Goal: Task Accomplishment & Management: Manage account settings

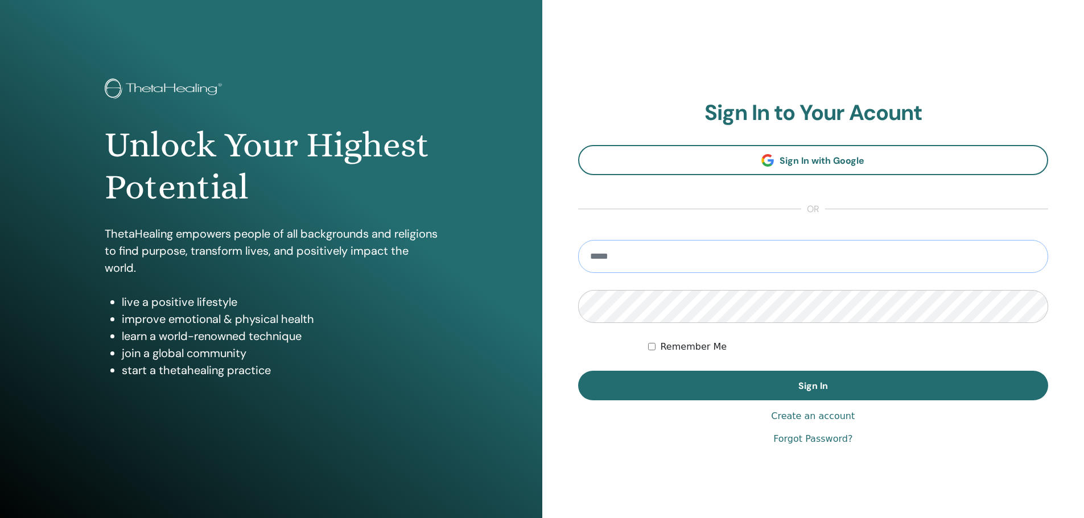
click at [659, 251] on input "email" at bounding box center [813, 256] width 470 height 33
type input "**********"
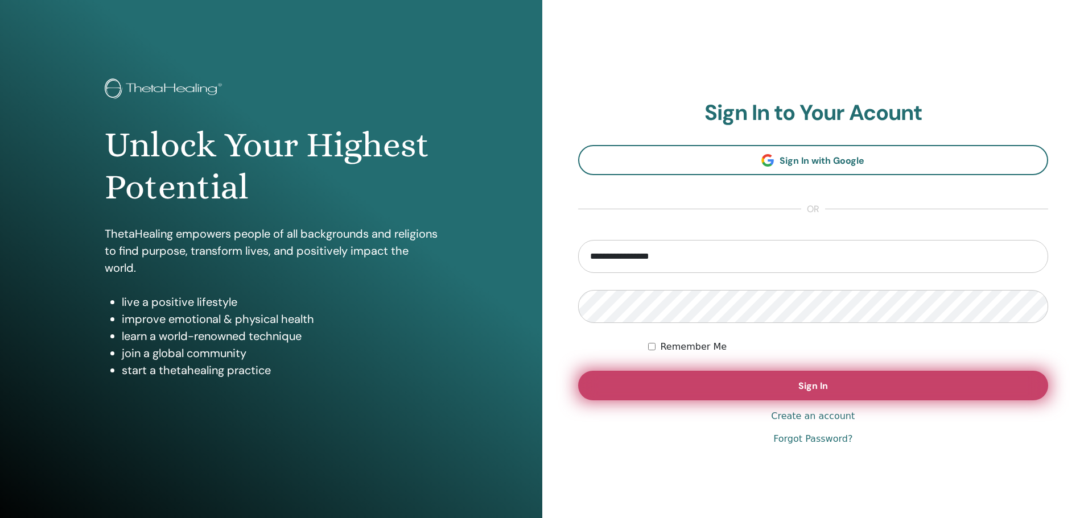
click at [805, 385] on span "Sign In" at bounding box center [813, 386] width 30 height 12
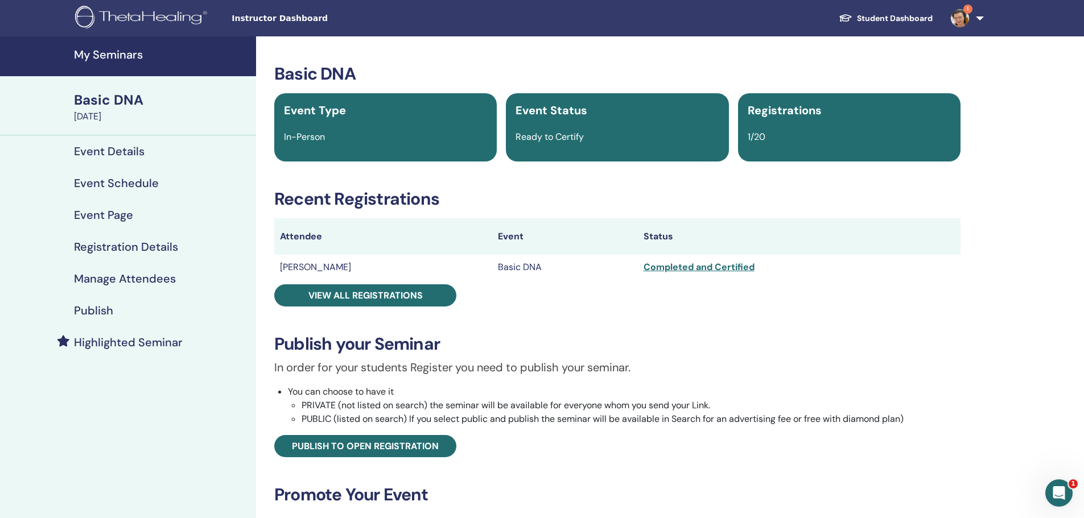
click at [123, 150] on h4 "Event Details" at bounding box center [109, 151] width 71 height 14
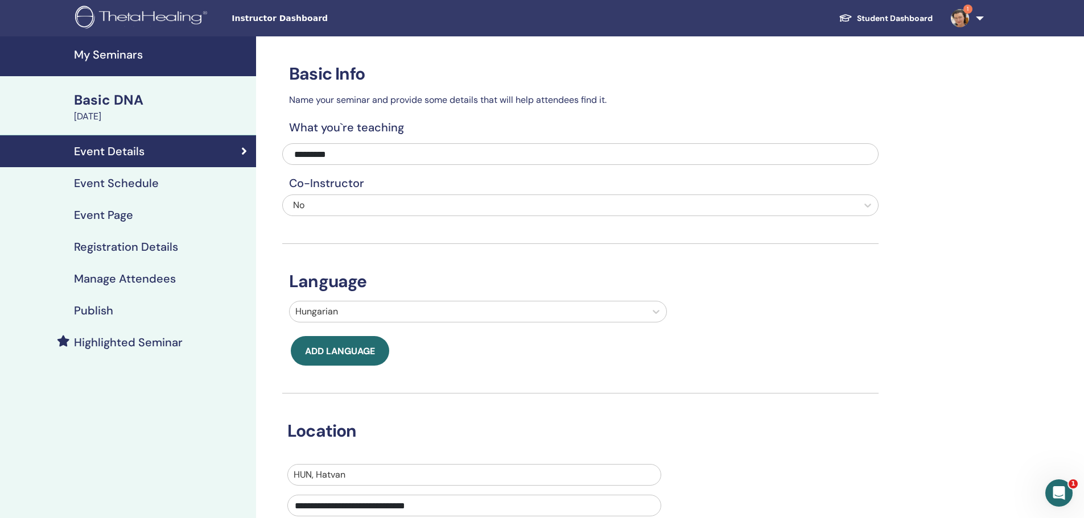
click at [113, 183] on h4 "Event Schedule" at bounding box center [116, 183] width 85 height 14
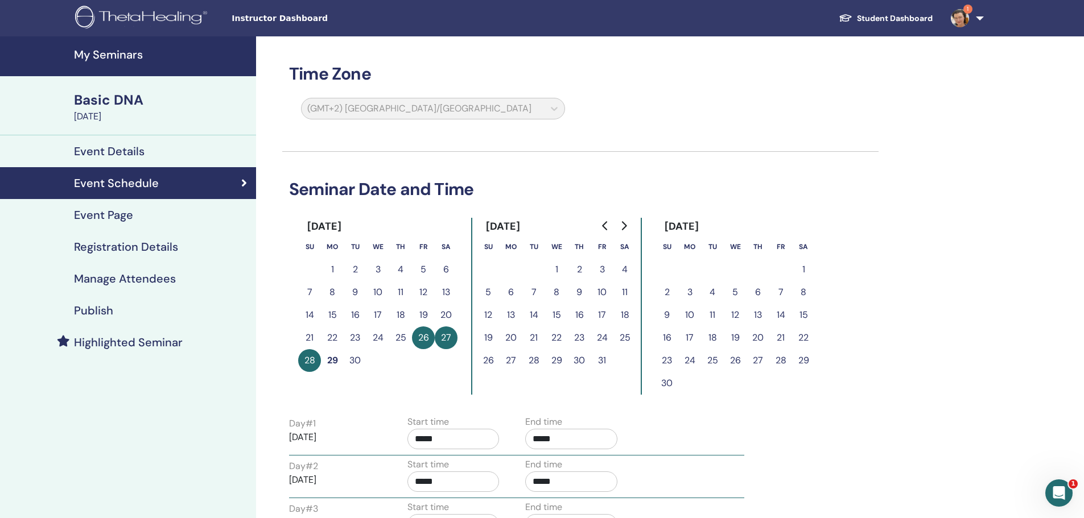
click at [115, 217] on h4 "Event Page" at bounding box center [103, 215] width 59 height 14
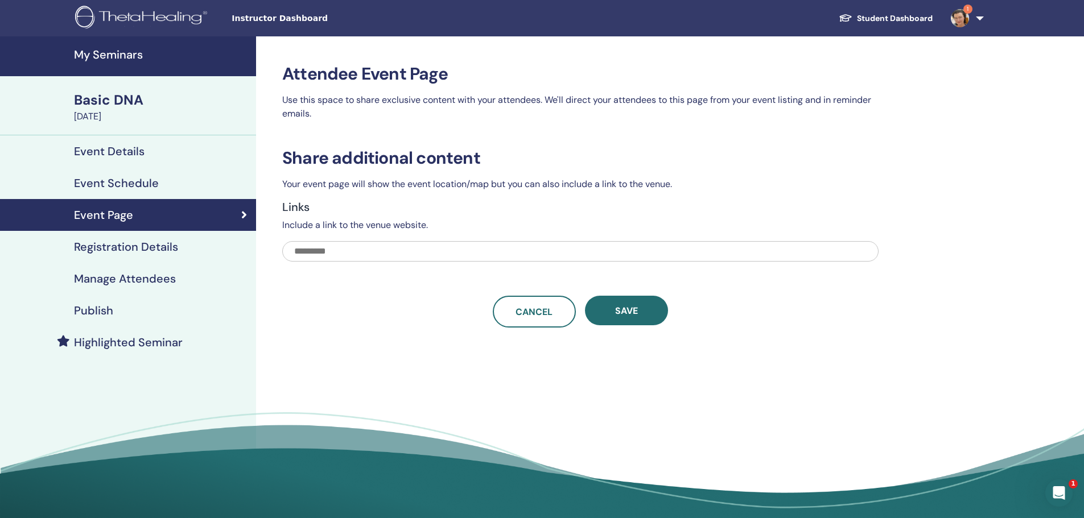
click at [118, 247] on h4 "Registration Details" at bounding box center [126, 247] width 104 height 14
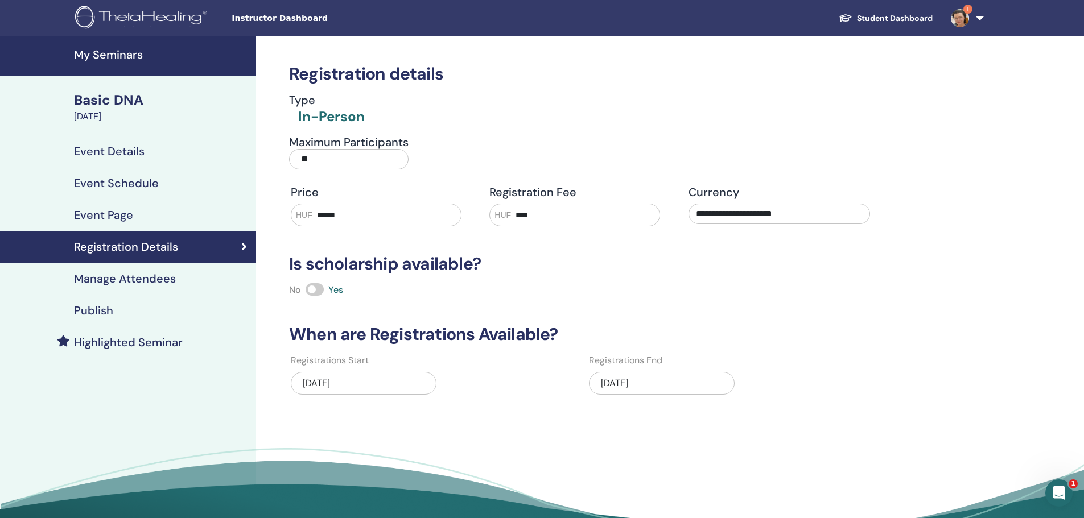
click at [148, 279] on h4 "Manage Attendees" at bounding box center [125, 279] width 102 height 14
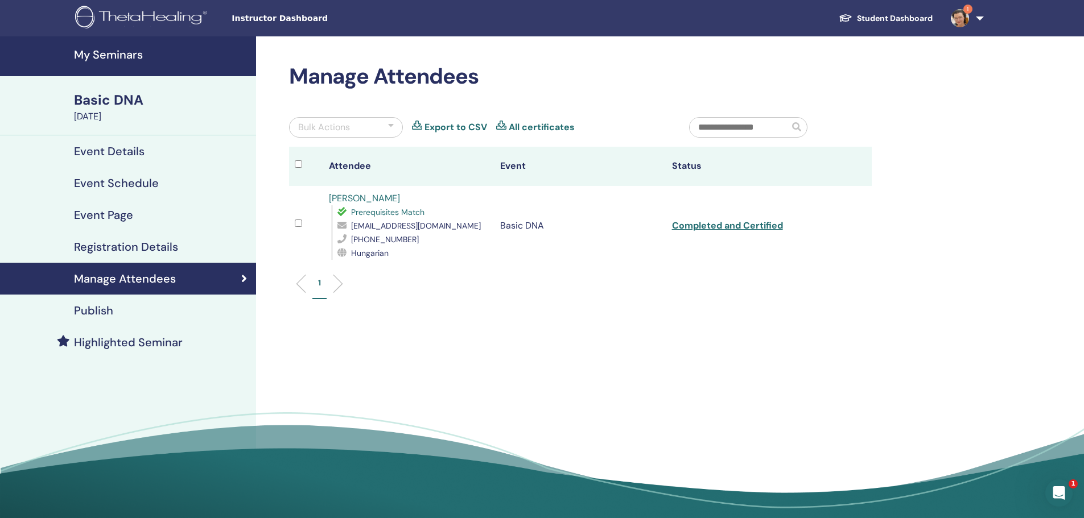
click at [94, 308] on h4 "Publish" at bounding box center [93, 311] width 39 height 14
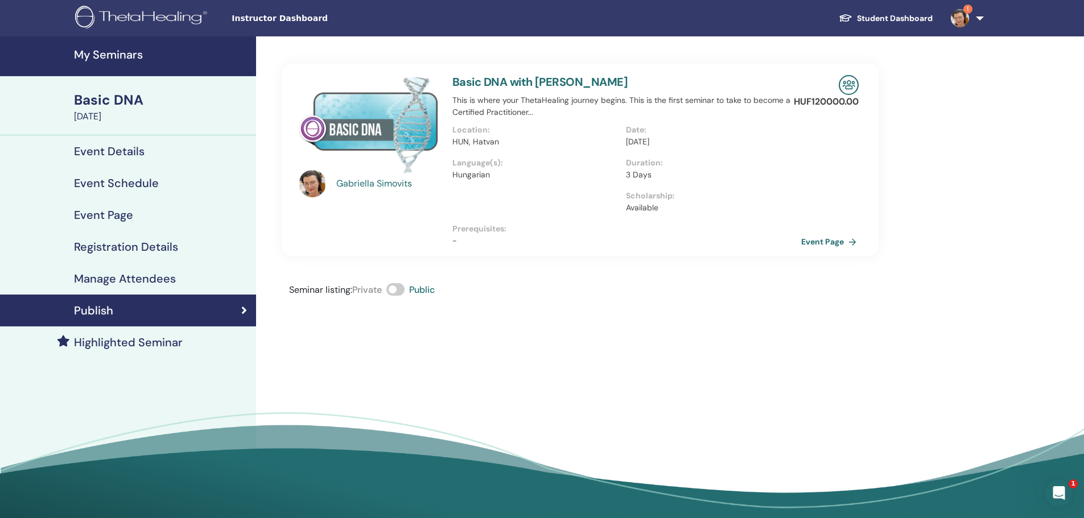
click at [822, 239] on link "Event Page" at bounding box center [831, 241] width 60 height 17
click at [122, 247] on h4 "Registration Details" at bounding box center [126, 247] width 104 height 14
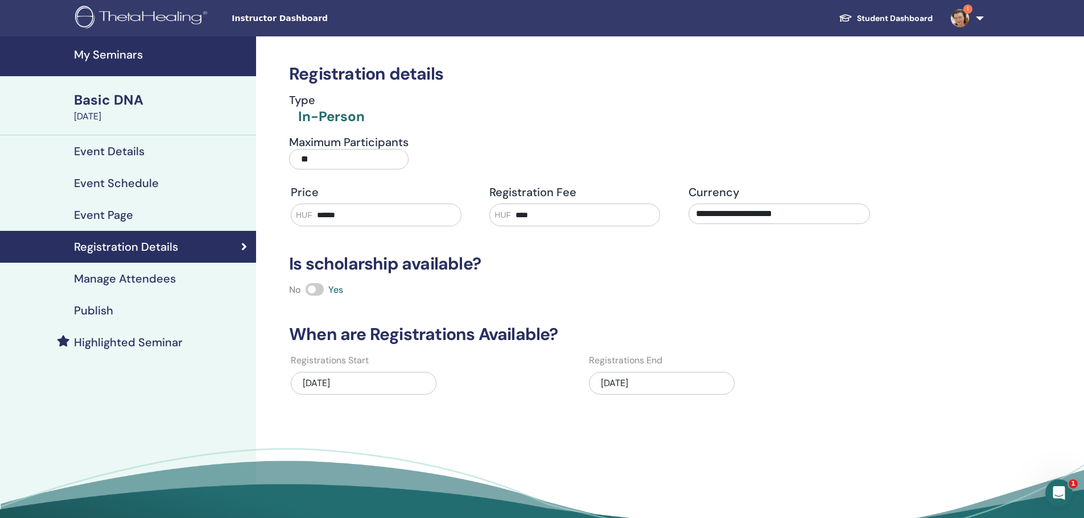
click at [118, 276] on h4 "Manage Attendees" at bounding box center [125, 279] width 102 height 14
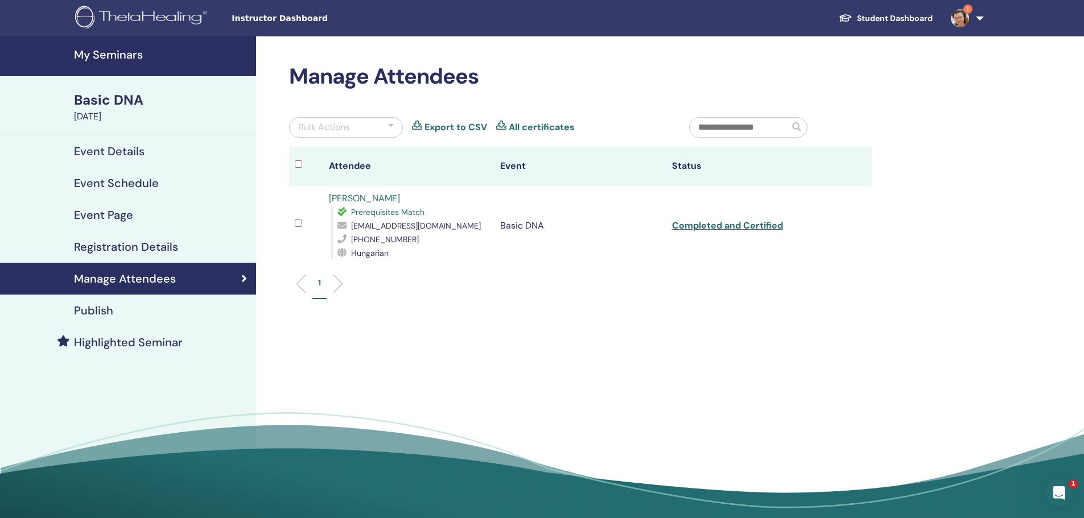
click at [980, 16] on link "1" at bounding box center [964, 18] width 47 height 36
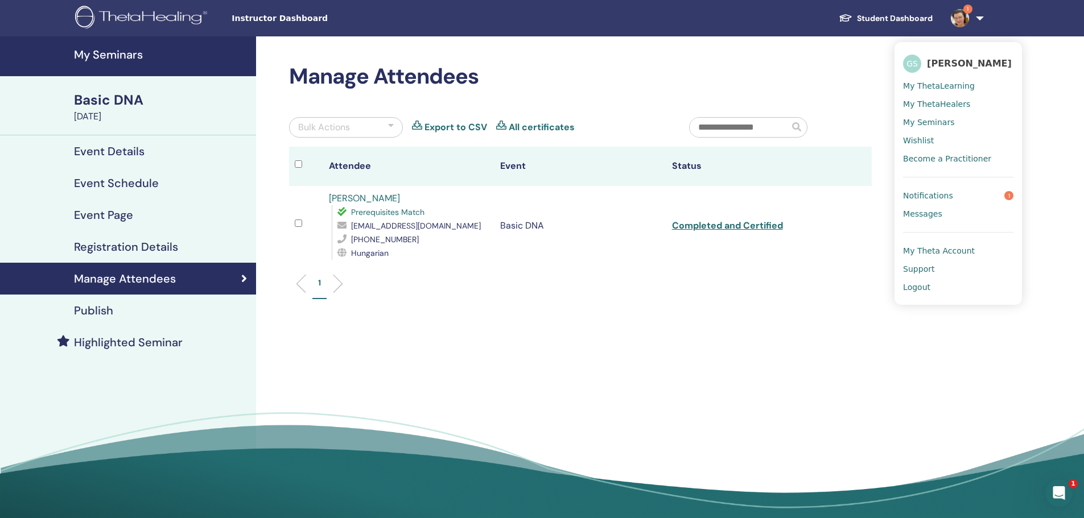
click at [741, 365] on div "Manage Attendees Bulk Actions Export to CSV All certificates Attendee Event Sta…" at bounding box center [617, 281] width 722 height 490
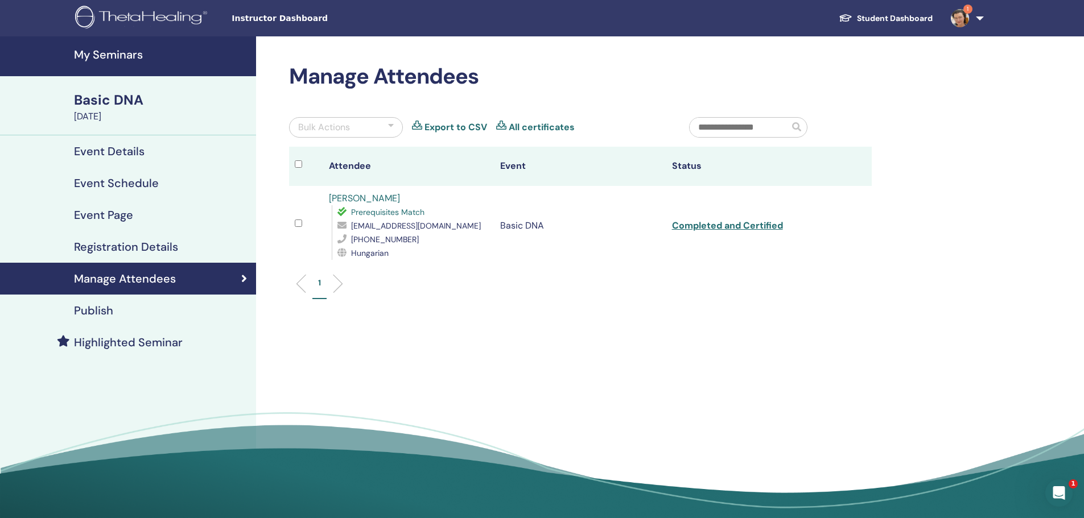
click at [978, 16] on link "1" at bounding box center [964, 18] width 47 height 36
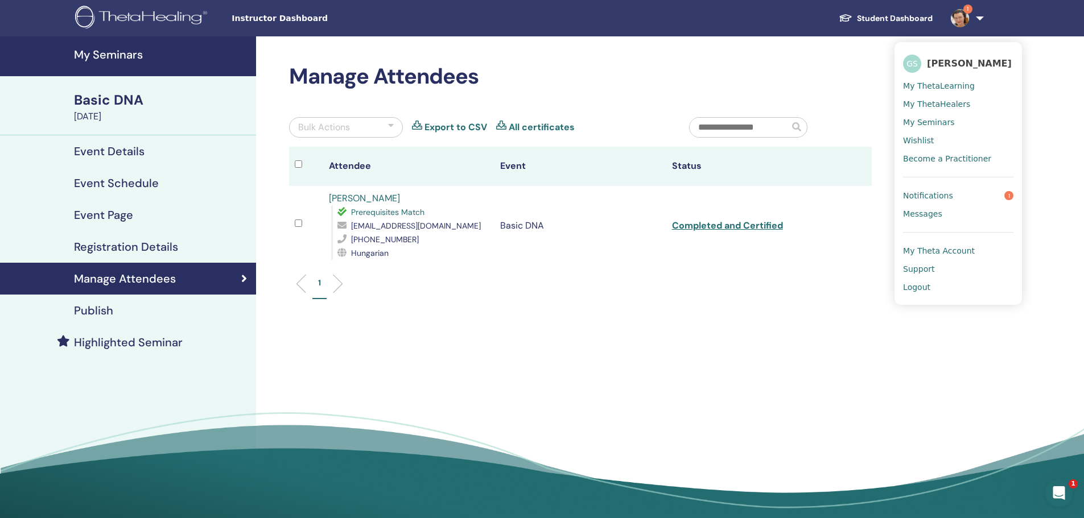
click at [641, 335] on div "Manage Attendees Bulk Actions Export to CSV All certificates Attendee Event Sta…" at bounding box center [617, 281] width 722 height 490
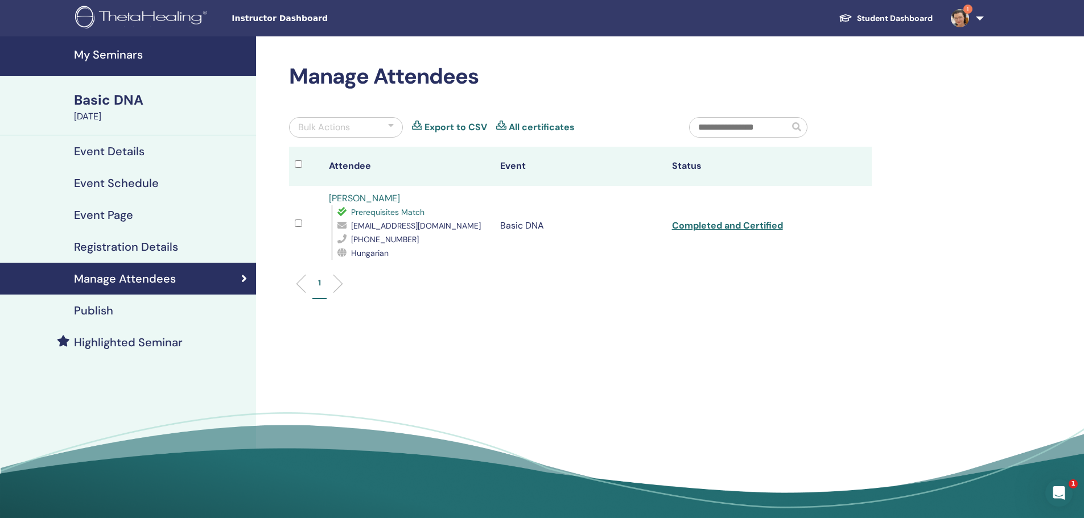
click at [93, 313] on h4 "Publish" at bounding box center [93, 311] width 39 height 14
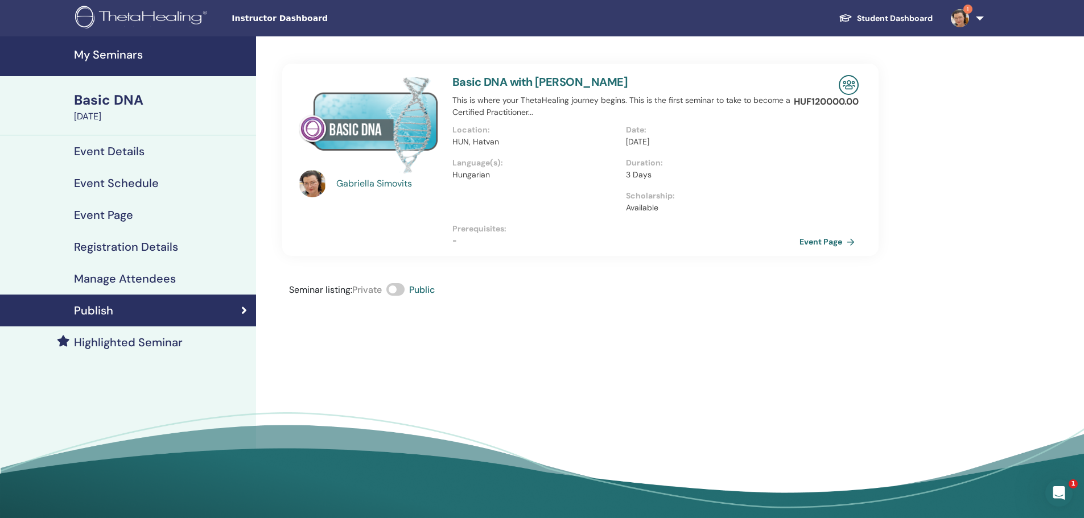
click at [114, 276] on h4 "Manage Attendees" at bounding box center [125, 279] width 102 height 14
